Goal: Task Accomplishment & Management: Complete application form

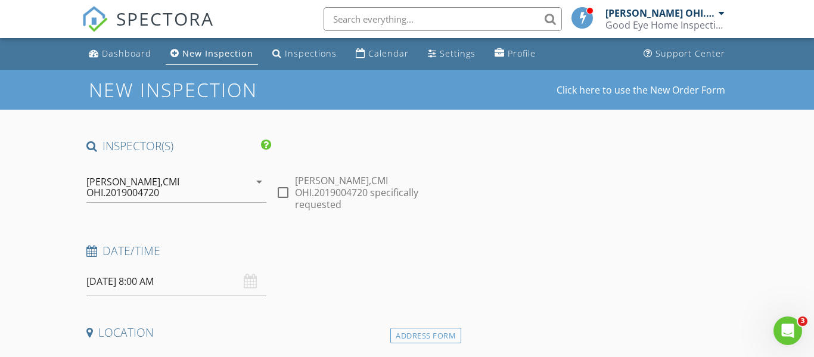
scroll to position [45, 0]
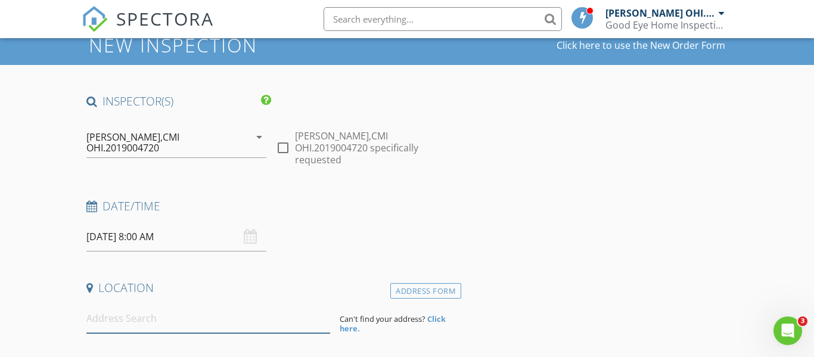
paste input "920 Walnut Street, Milford, OH 45150"
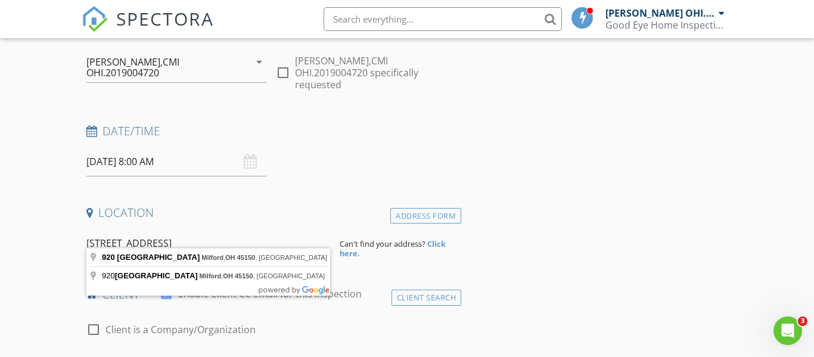
scroll to position [121, 0]
type input "920 Walnut Street, Milford, OH 45150, USA"
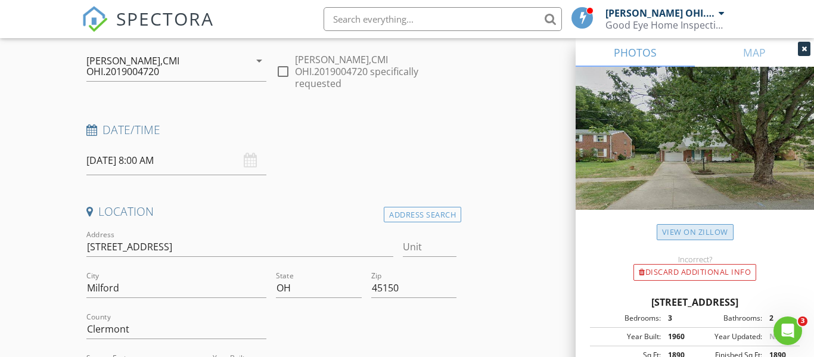
click at [680, 229] on link "View on Zillow" at bounding box center [694, 232] width 77 height 16
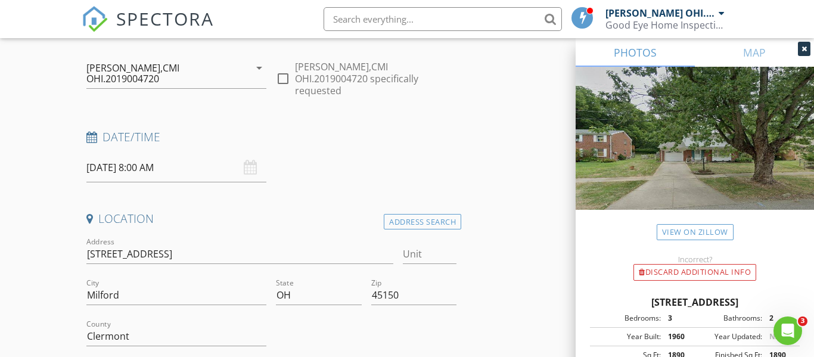
click at [251, 73] on div "arrow_drop_down" at bounding box center [258, 68] width 17 height 14
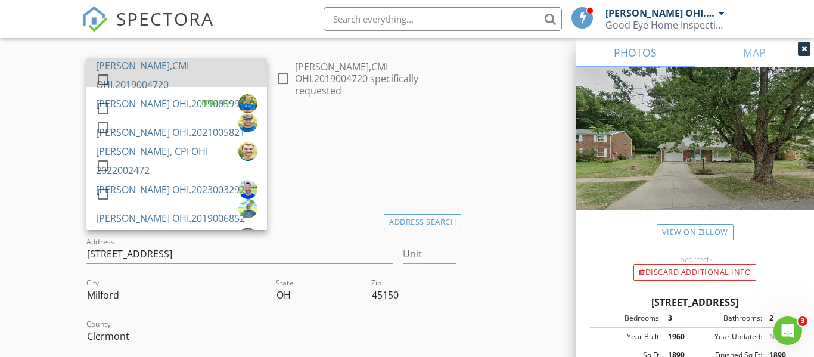
click at [131, 74] on div "[PERSON_NAME],CMI OHI.2019004720" at bounding box center [176, 75] width 161 height 38
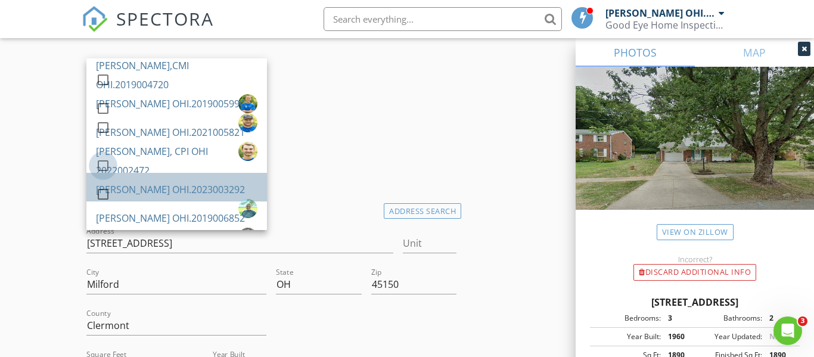
click at [103, 172] on div at bounding box center [103, 165] width 20 height 20
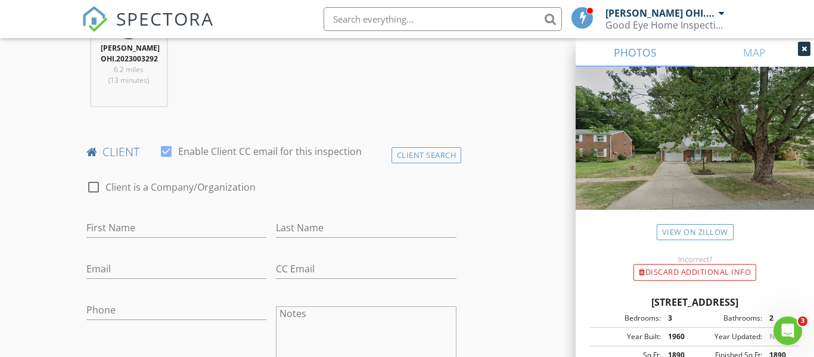
scroll to position [519, 0]
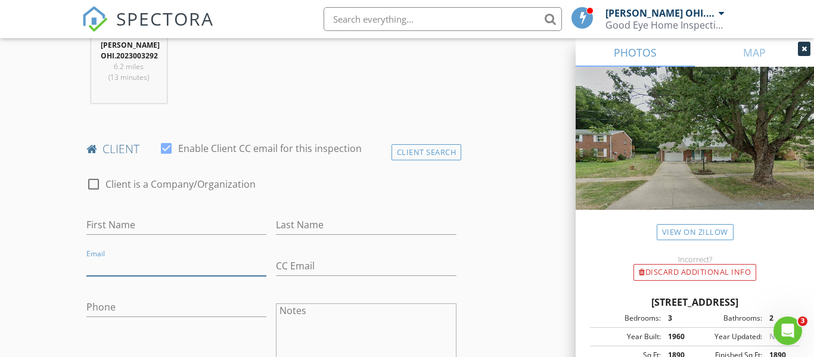
paste input "silas.beals@gmail.com"
type input "silas.beals@gmail.com"
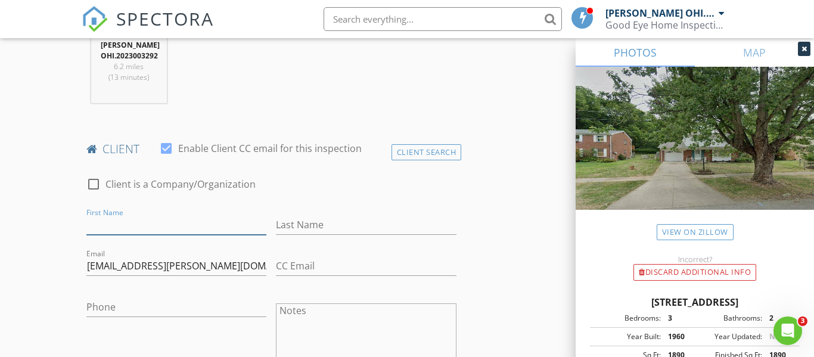
paste input "Andrew Beals C: 740-326-0155"
type input "Andrew Beals C: 740-326-0155"
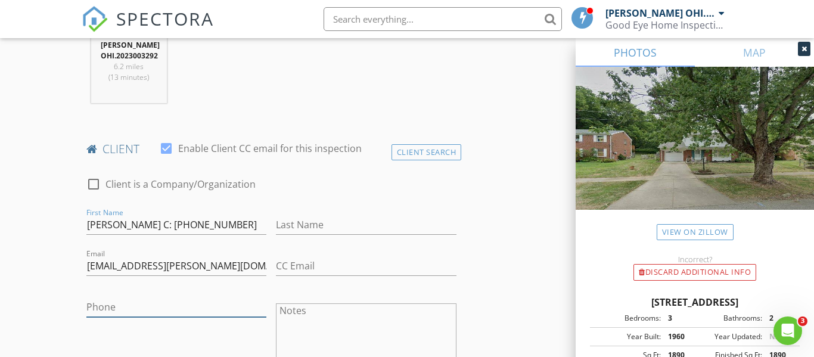
click at [176, 297] on input "Phone" at bounding box center [176, 307] width 180 height 20
type input "740-326-0155"
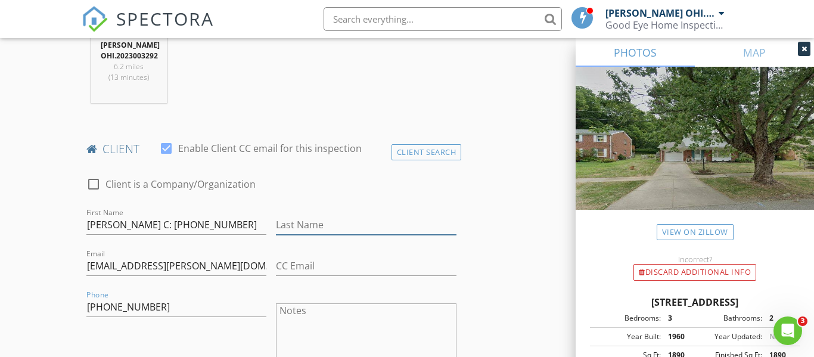
click at [286, 215] on input "Last Name" at bounding box center [366, 225] width 180 height 20
type input "Beals"
click at [230, 215] on input "Andrew Beals C: 740-326-0155" at bounding box center [176, 225] width 180 height 20
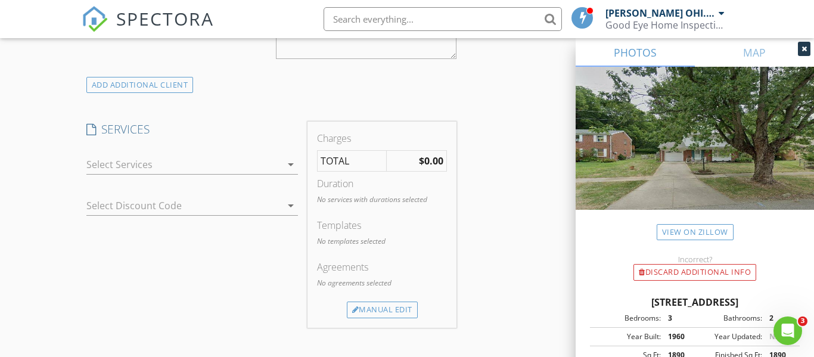
scroll to position [826, 0]
type input "Andrew"
click at [288, 155] on icon "arrow_drop_down" at bounding box center [291, 161] width 14 height 14
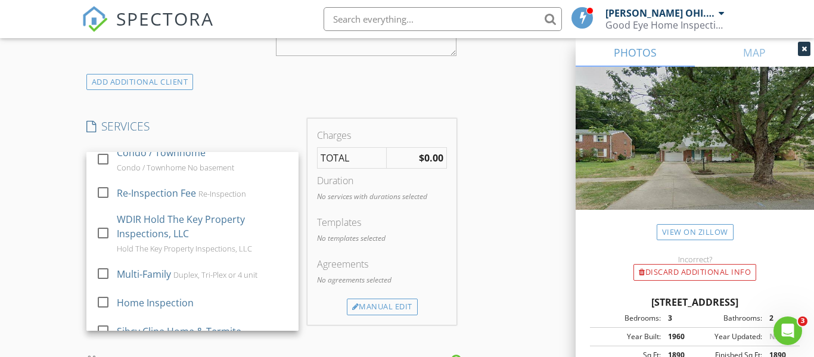
scroll to position [509, 0]
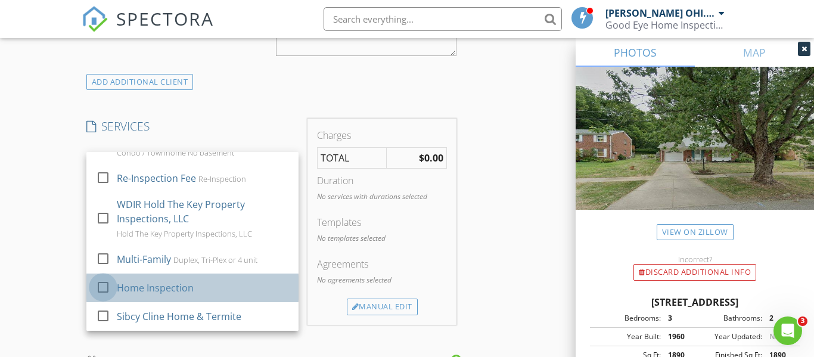
click at [102, 277] on div at bounding box center [103, 287] width 20 height 20
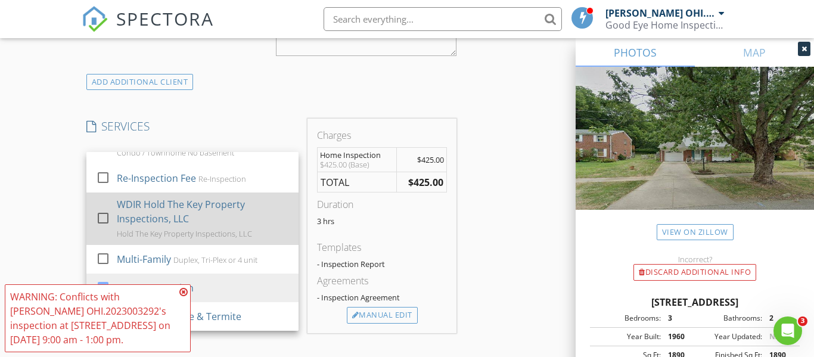
click at [102, 210] on div at bounding box center [103, 218] width 20 height 20
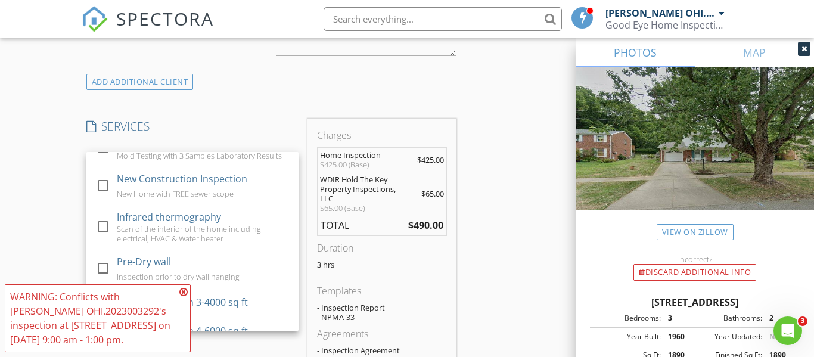
scroll to position [289, 0]
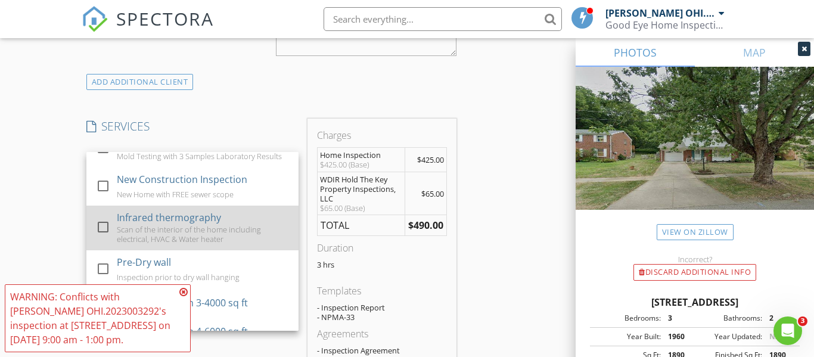
click at [101, 217] on div at bounding box center [103, 227] width 20 height 20
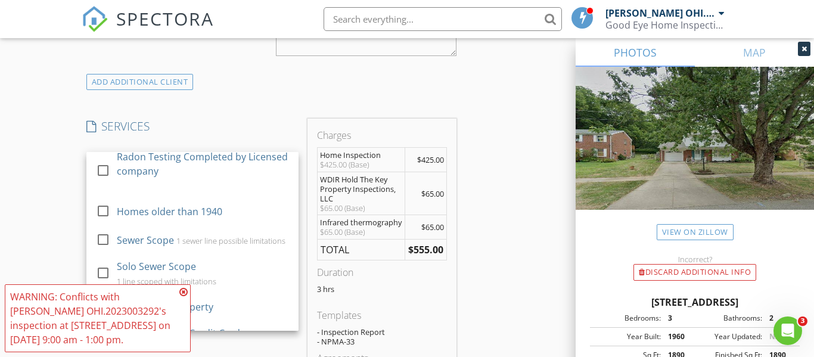
scroll to position [61, 0]
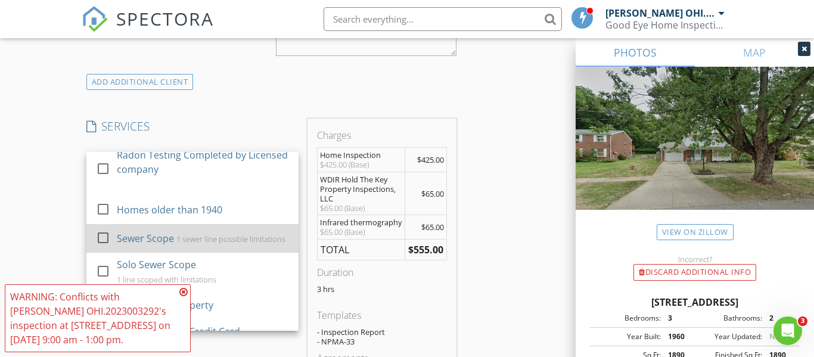
click at [99, 229] on div at bounding box center [103, 238] width 20 height 20
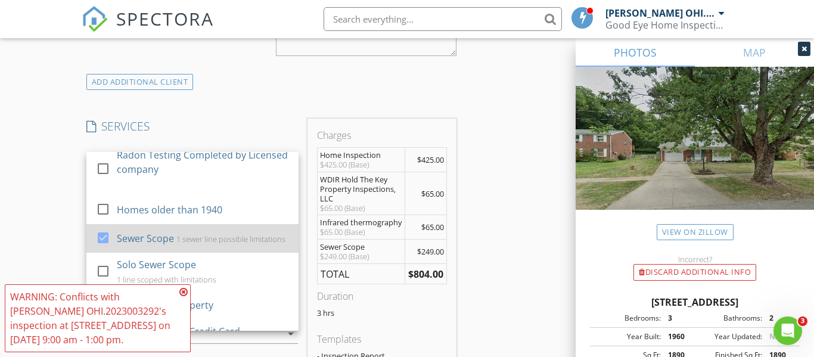
scroll to position [23, 0]
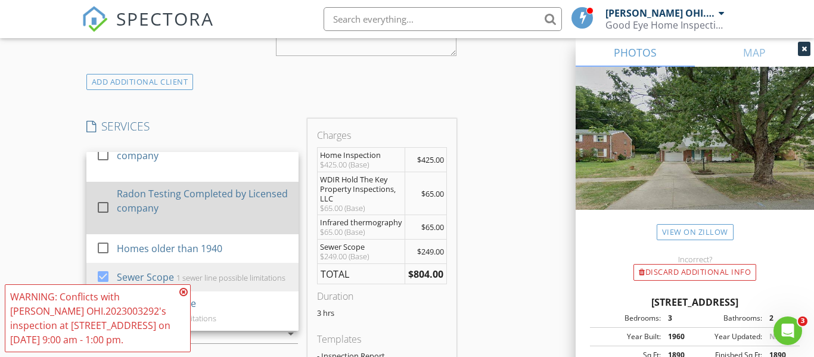
click at [102, 198] on div at bounding box center [103, 207] width 20 height 20
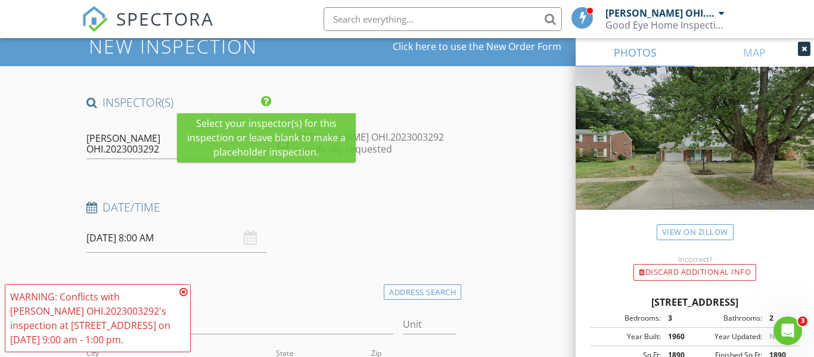
scroll to position [114, 0]
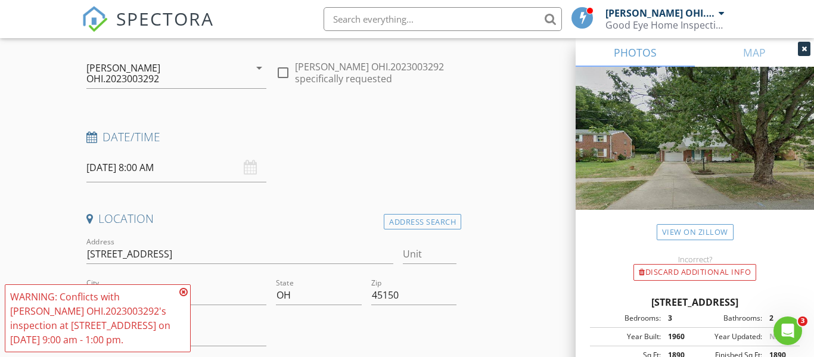
click at [251, 155] on div "08/29/2025 8:00 AM" at bounding box center [176, 167] width 180 height 29
click at [226, 155] on input "08/29/2025 8:00 AM" at bounding box center [176, 167] width 180 height 29
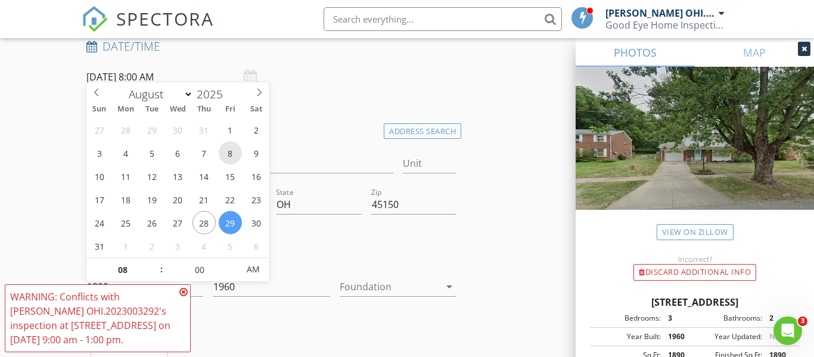
scroll to position [205, 0]
select select "8"
type input "09/03/2025 8:00 AM"
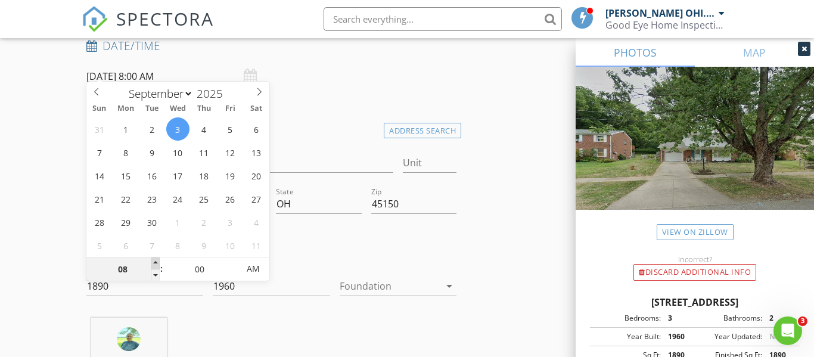
type input "09"
type input "09/03/2025 9:00 AM"
click at [155, 261] on span at bounding box center [155, 263] width 8 height 12
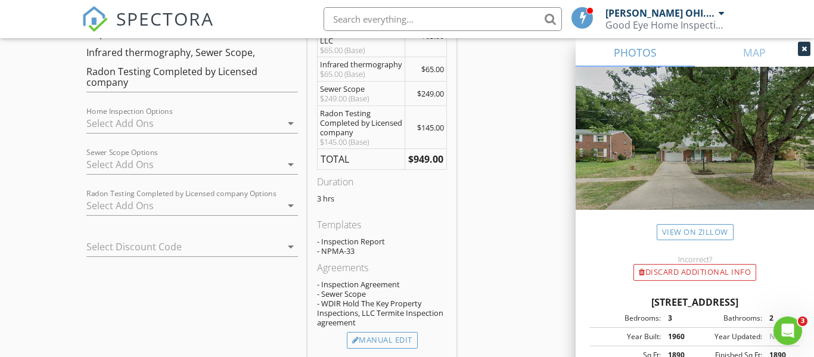
scroll to position [986, 0]
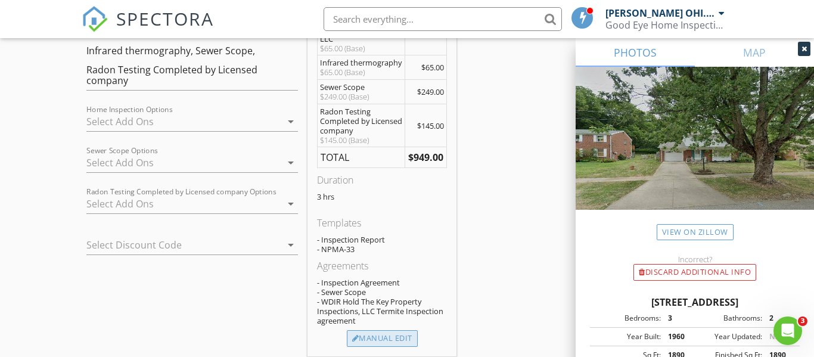
click at [378, 330] on div "Manual Edit" at bounding box center [382, 338] width 71 height 17
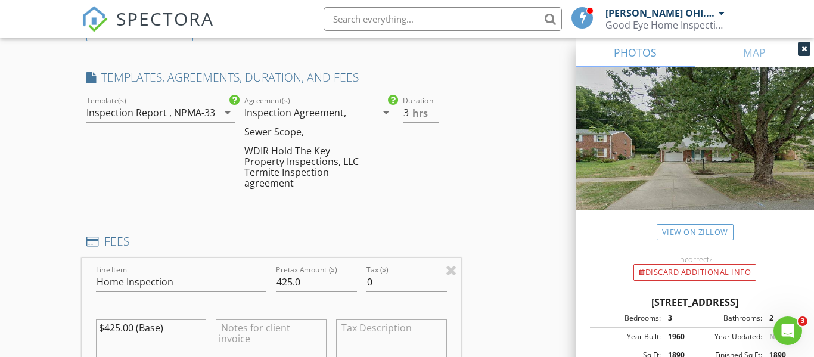
scroll to position [867, 0]
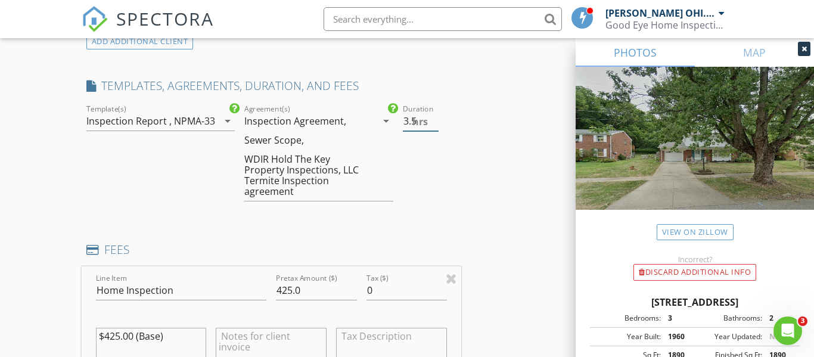
click at [433, 111] on input "3.5" at bounding box center [421, 121] width 36 height 20
type input "4"
click at [434, 111] on input "4" at bounding box center [421, 121] width 36 height 20
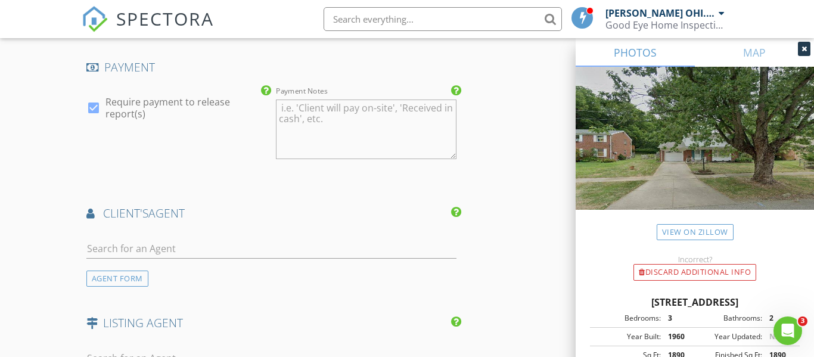
scroll to position [2064, 0]
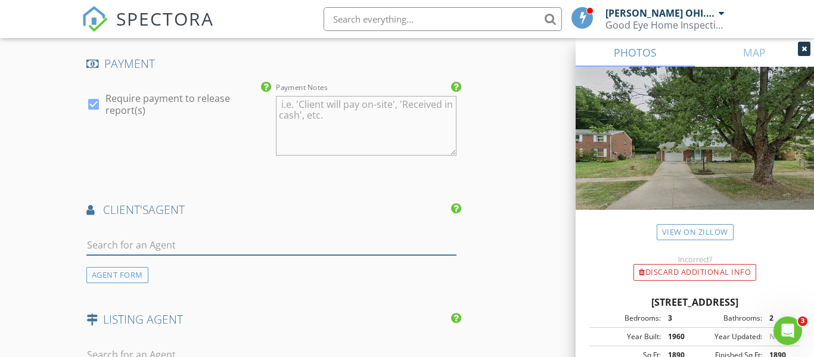
paste input "Richard Morales"
click at [181, 236] on input "Richard Morales" at bounding box center [271, 245] width 370 height 20
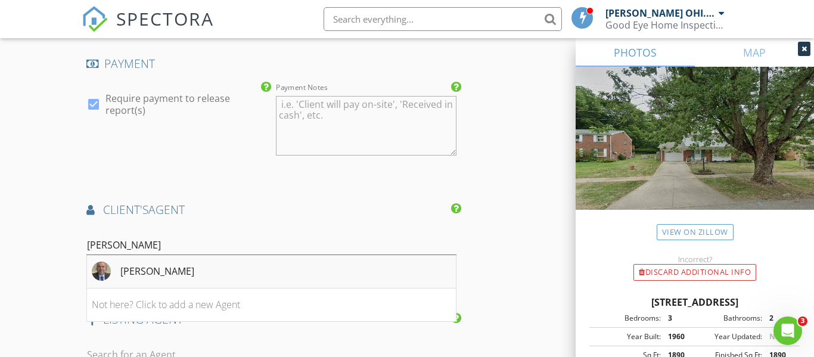
type input "Richard Mora"
click at [177, 264] on div "Richard Morales" at bounding box center [157, 271] width 74 height 14
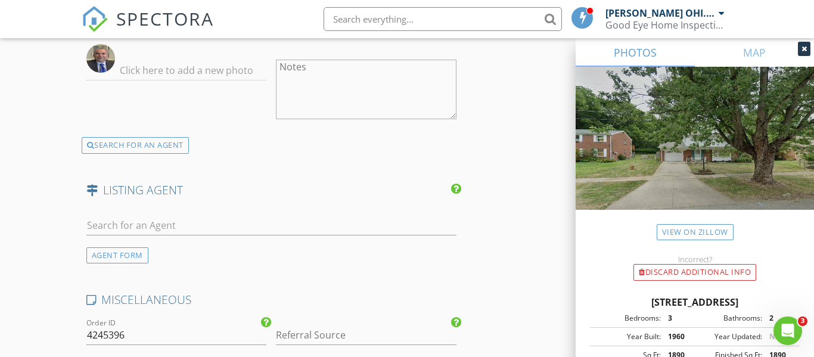
scroll to position [2400, 0]
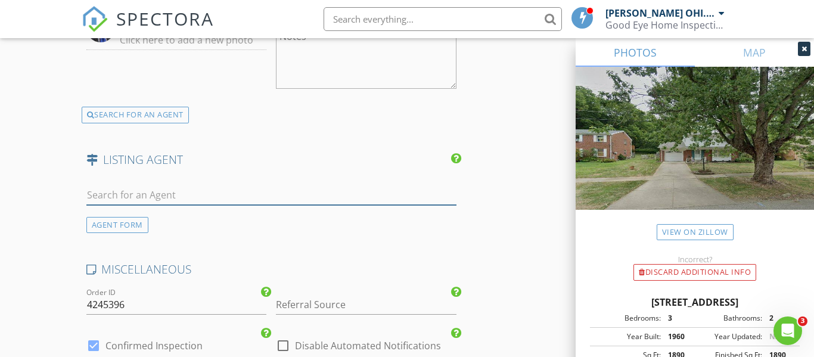
paste input "Emily Foebar"
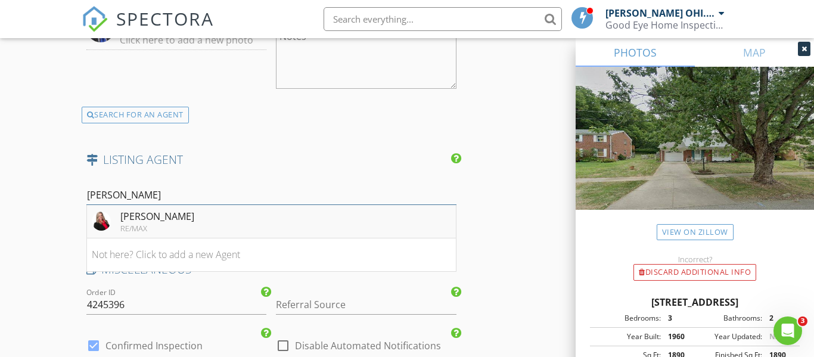
type input "Emily Foe"
click at [219, 207] on li "Emily Foebar RE/MAX" at bounding box center [271, 221] width 369 height 33
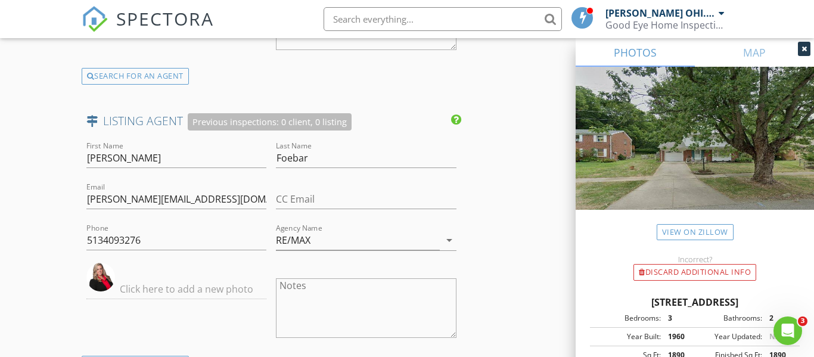
scroll to position [2927, 0]
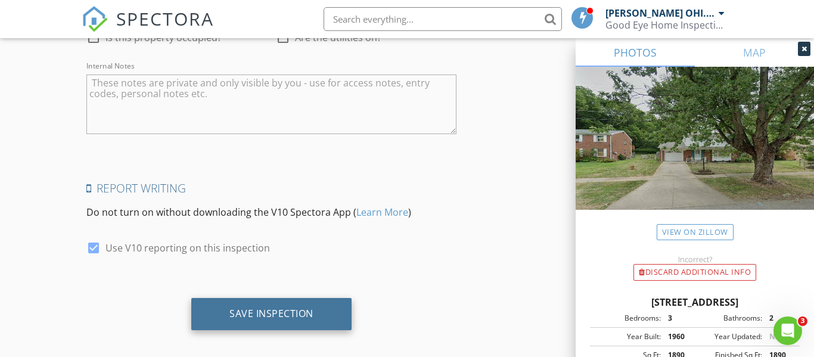
click at [331, 304] on div "Save Inspection" at bounding box center [271, 314] width 160 height 32
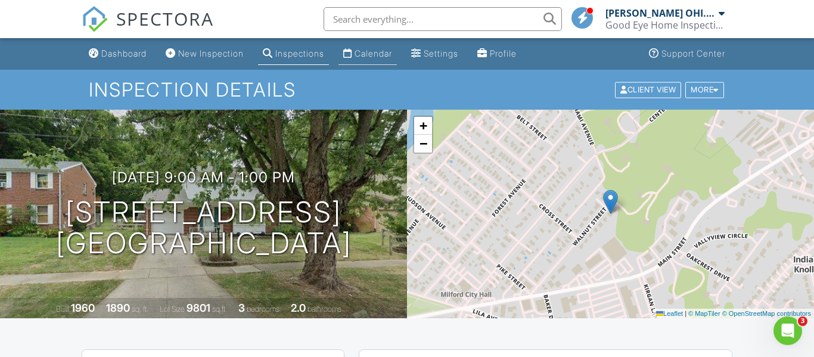
click at [387, 48] on div "Calendar" at bounding box center [373, 53] width 38 height 10
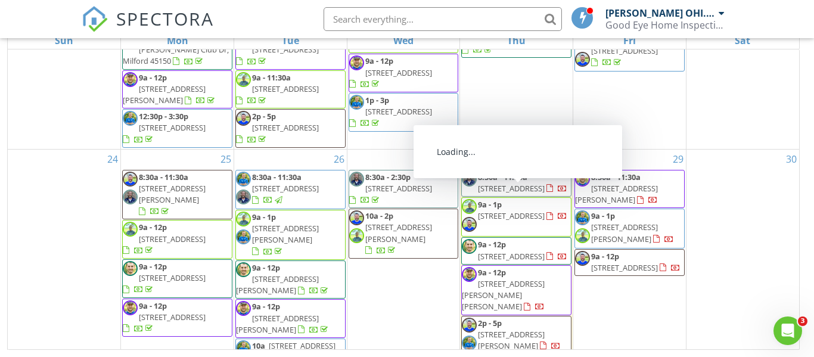
scroll to position [1042, 0]
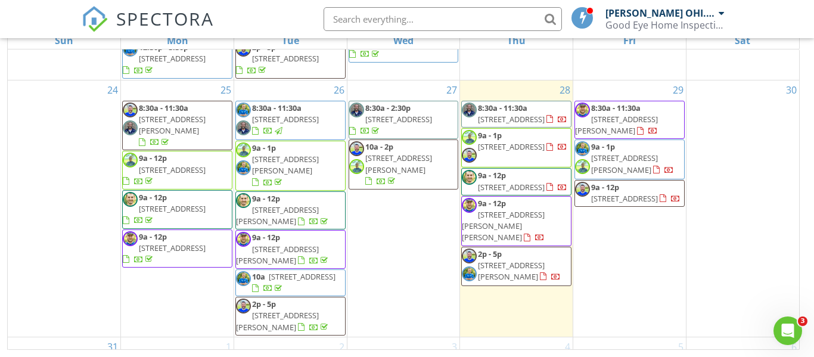
click at [515, 141] on span "2096 Rolling Hills Blvd, Fairfield 45014" at bounding box center [511, 146] width 67 height 11
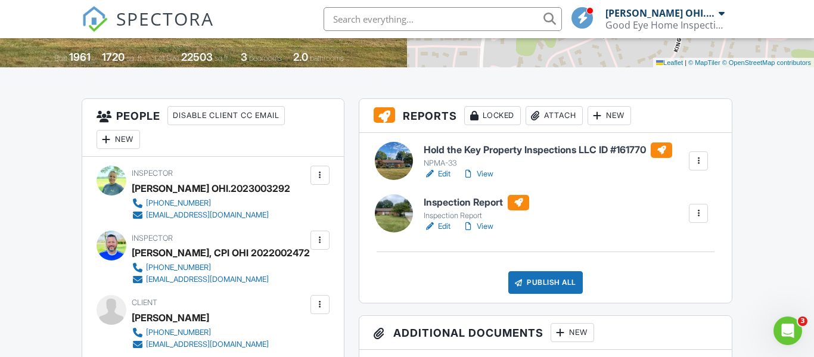
click at [445, 174] on link "Edit" at bounding box center [436, 174] width 27 height 12
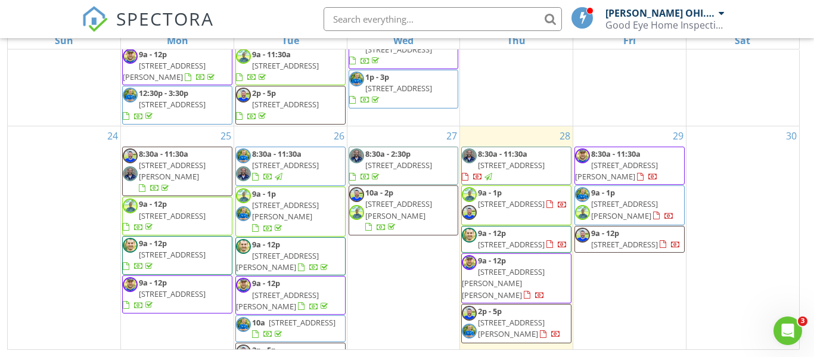
click at [724, 229] on div "30" at bounding box center [742, 254] width 113 height 256
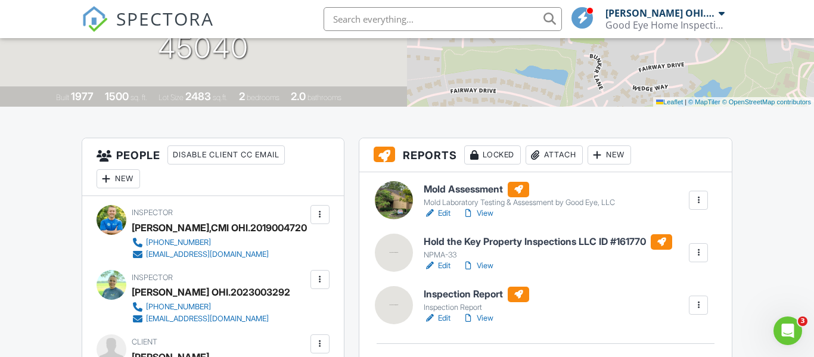
scroll to position [219, 0]
